Goal: Task Accomplishment & Management: Manage account settings

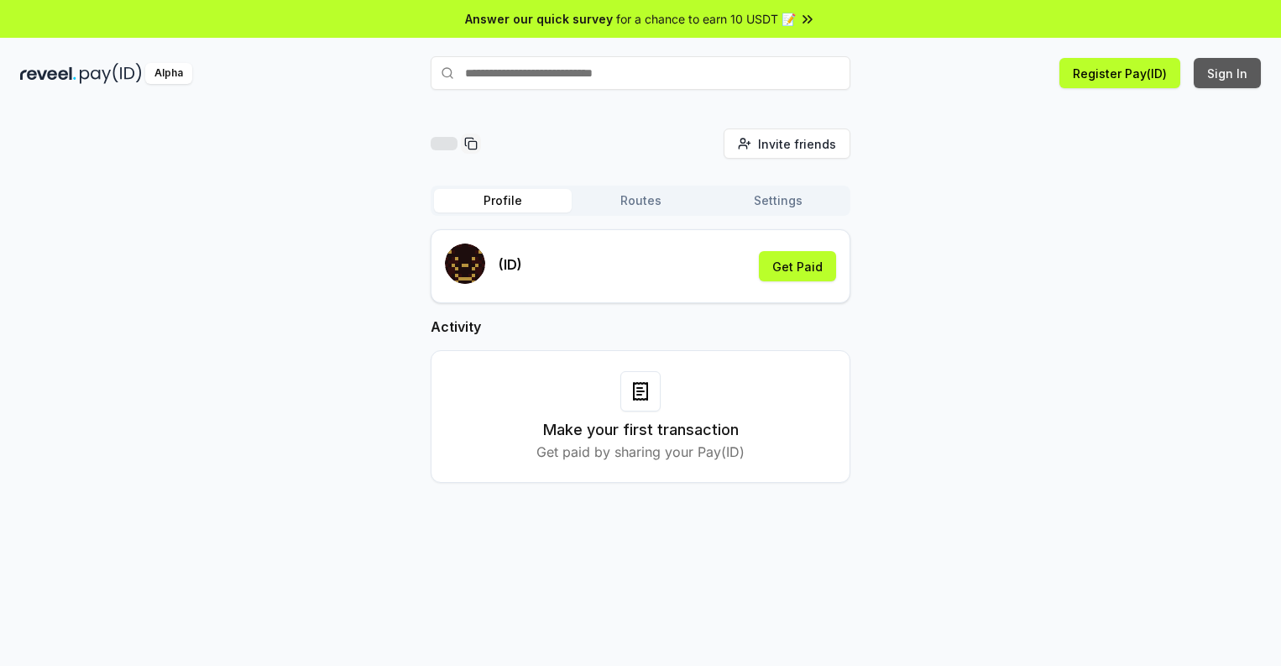
click at [1228, 73] on button "Sign In" at bounding box center [1227, 73] width 67 height 30
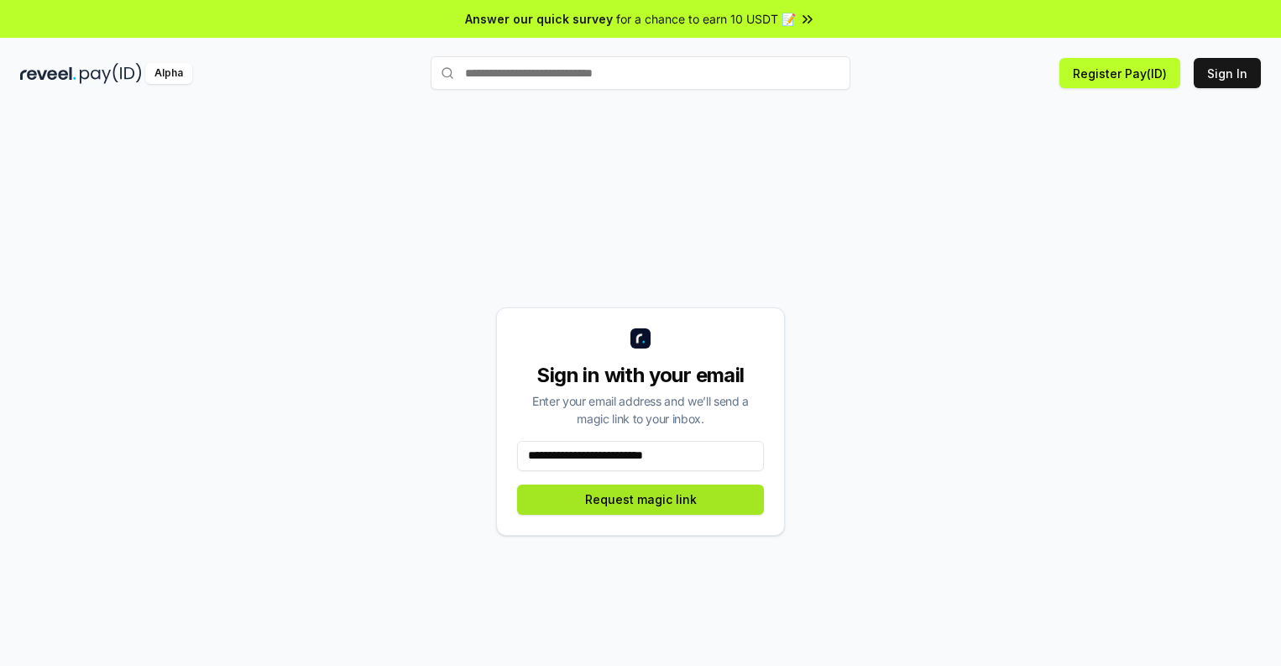
type input "**********"
click at [641, 499] on button "Request magic link" at bounding box center [640, 500] width 247 height 30
